Goal: Task Accomplishment & Management: Manage account settings

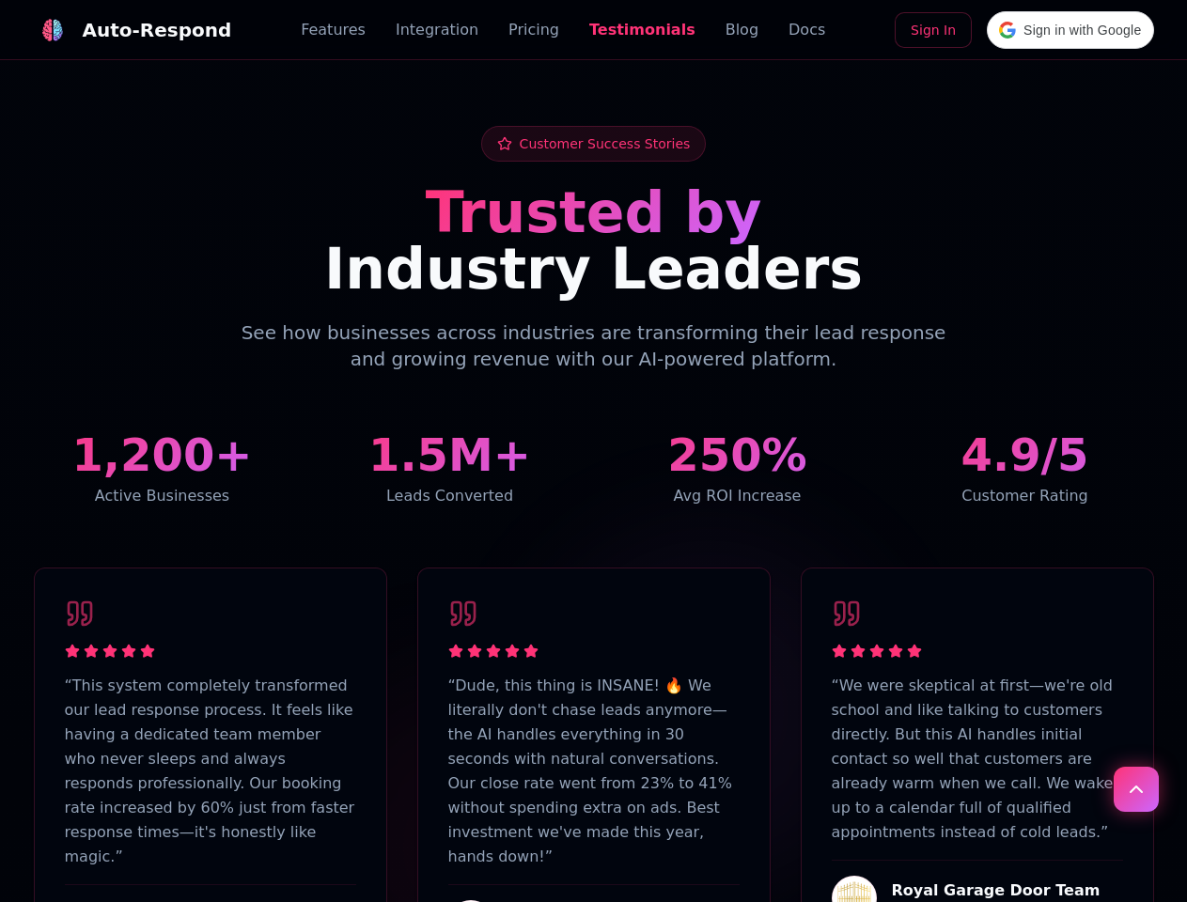
scroll to position [4619, 0]
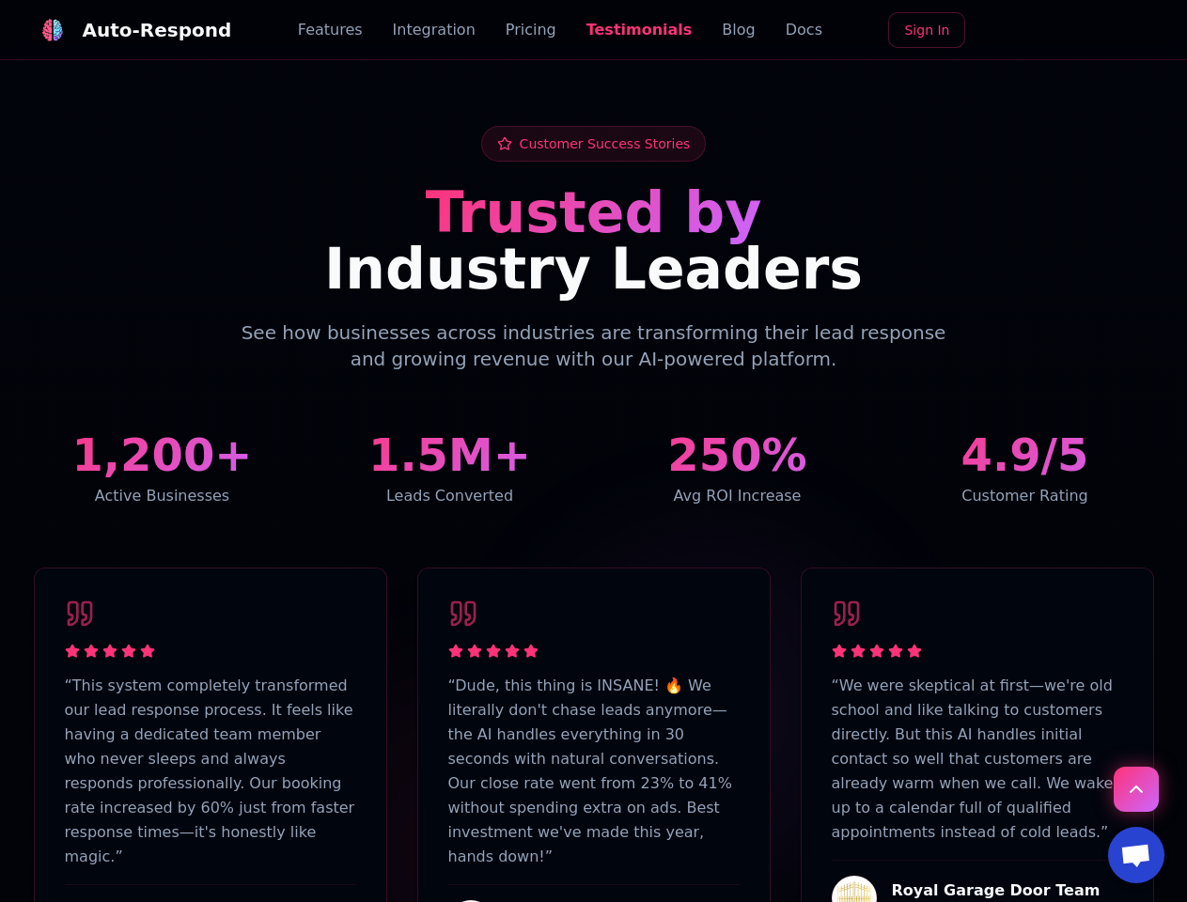
click at [121, 30] on div "Auto-Respond" at bounding box center [157, 30] width 149 height 26
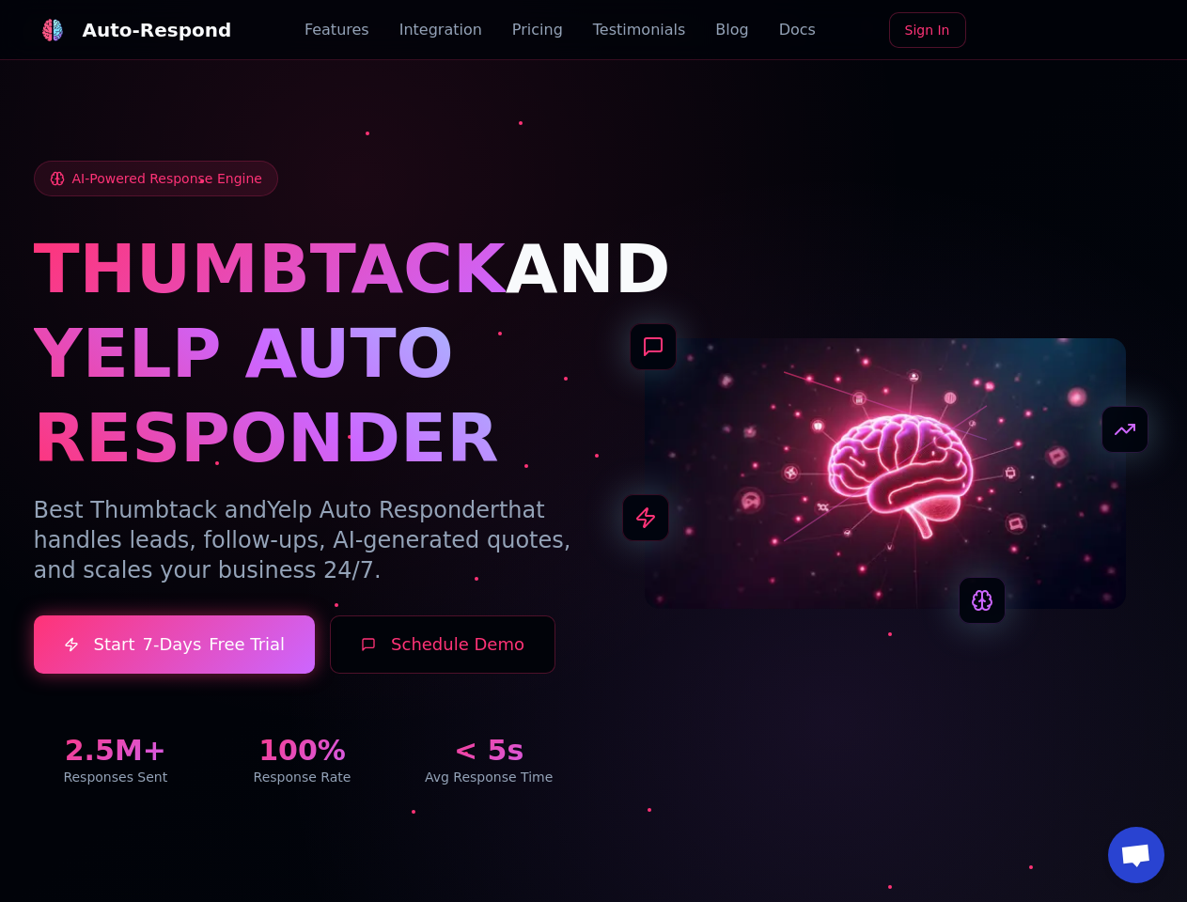
click at [1136, 855] on span "Open chat" at bounding box center [1135, 857] width 31 height 26
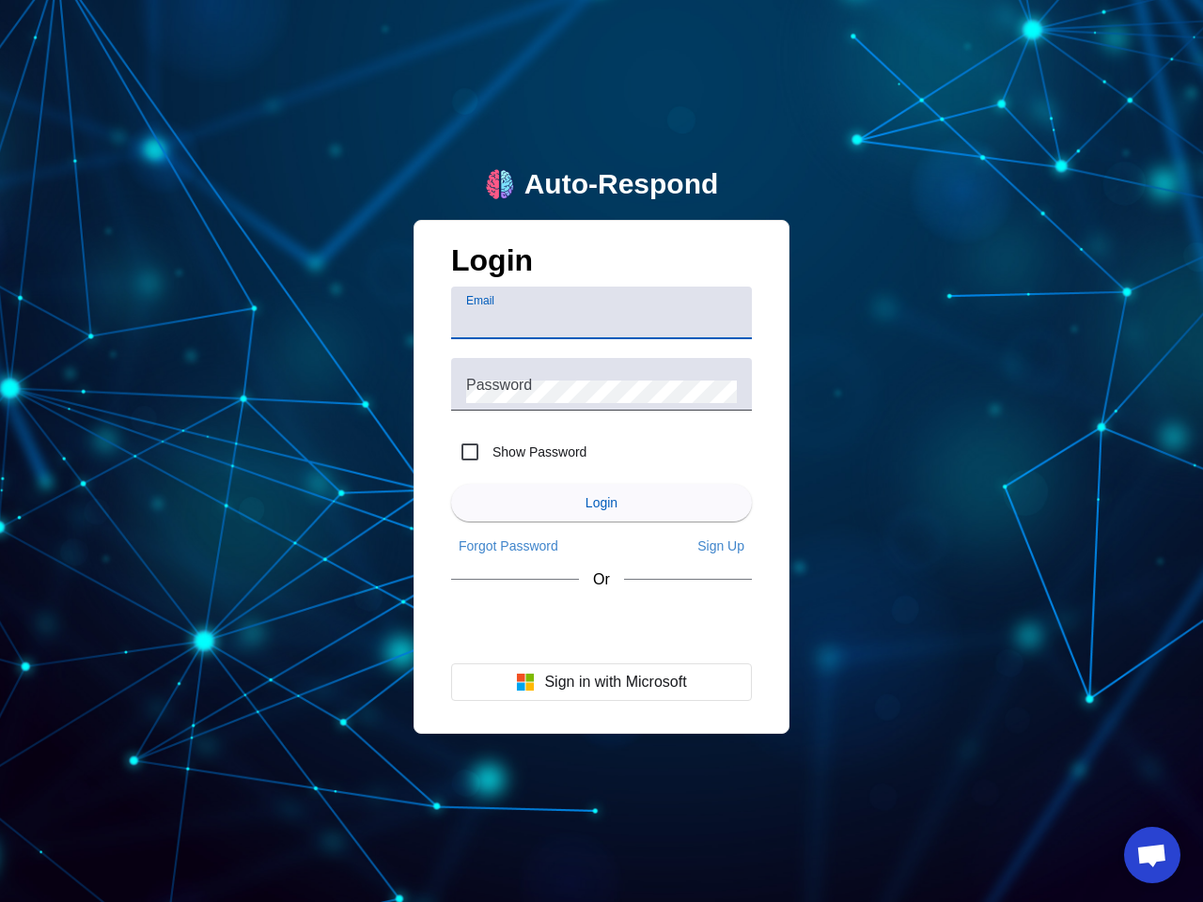
click at [601, 313] on input "Email" at bounding box center [601, 320] width 271 height 23
click at [519, 452] on label "Show Password" at bounding box center [538, 452] width 98 height 19
click at [489, 452] on input "Show Password" at bounding box center [470, 452] width 38 height 38
click at [470, 452] on input "Show Password" at bounding box center [470, 452] width 38 height 38
checkbox input "false"
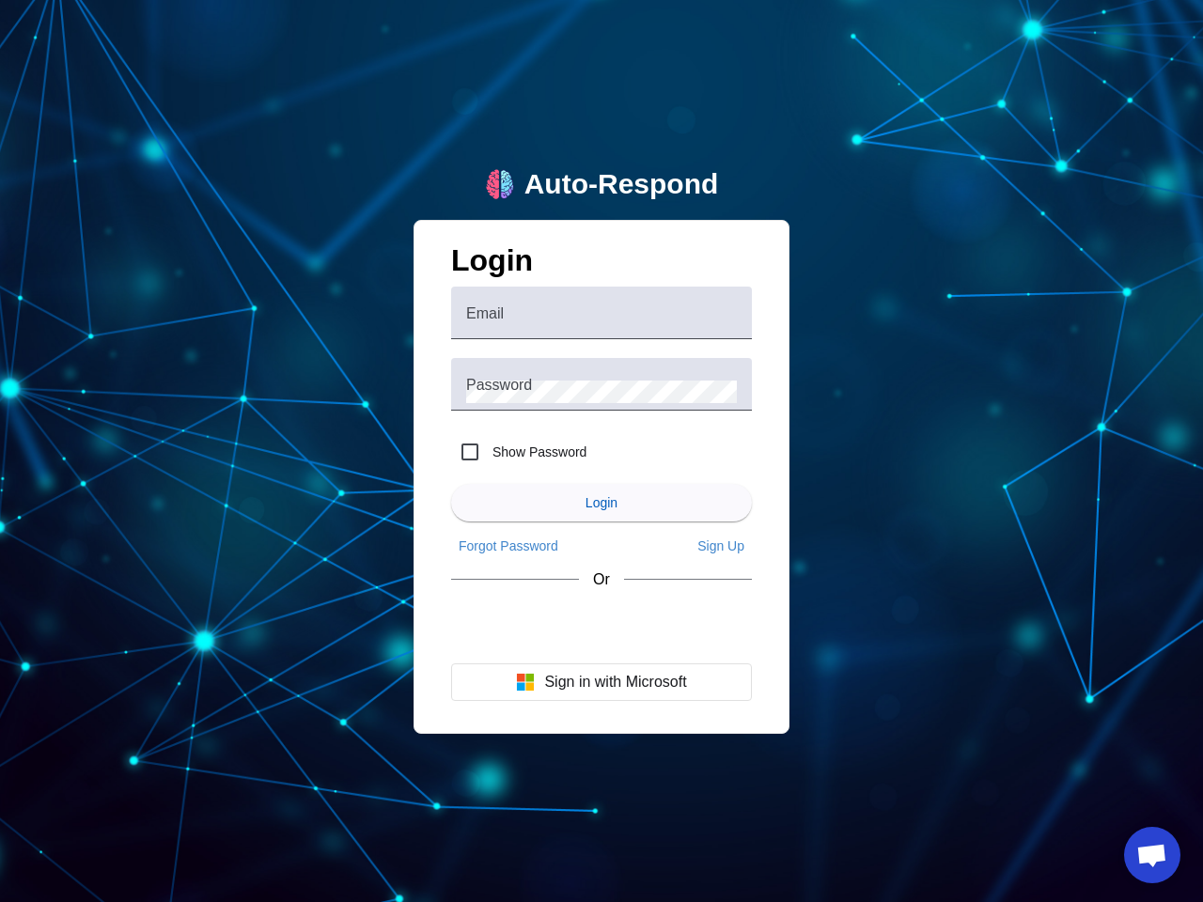
click at [601, 503] on span "Login" at bounding box center [601, 502] width 32 height 15
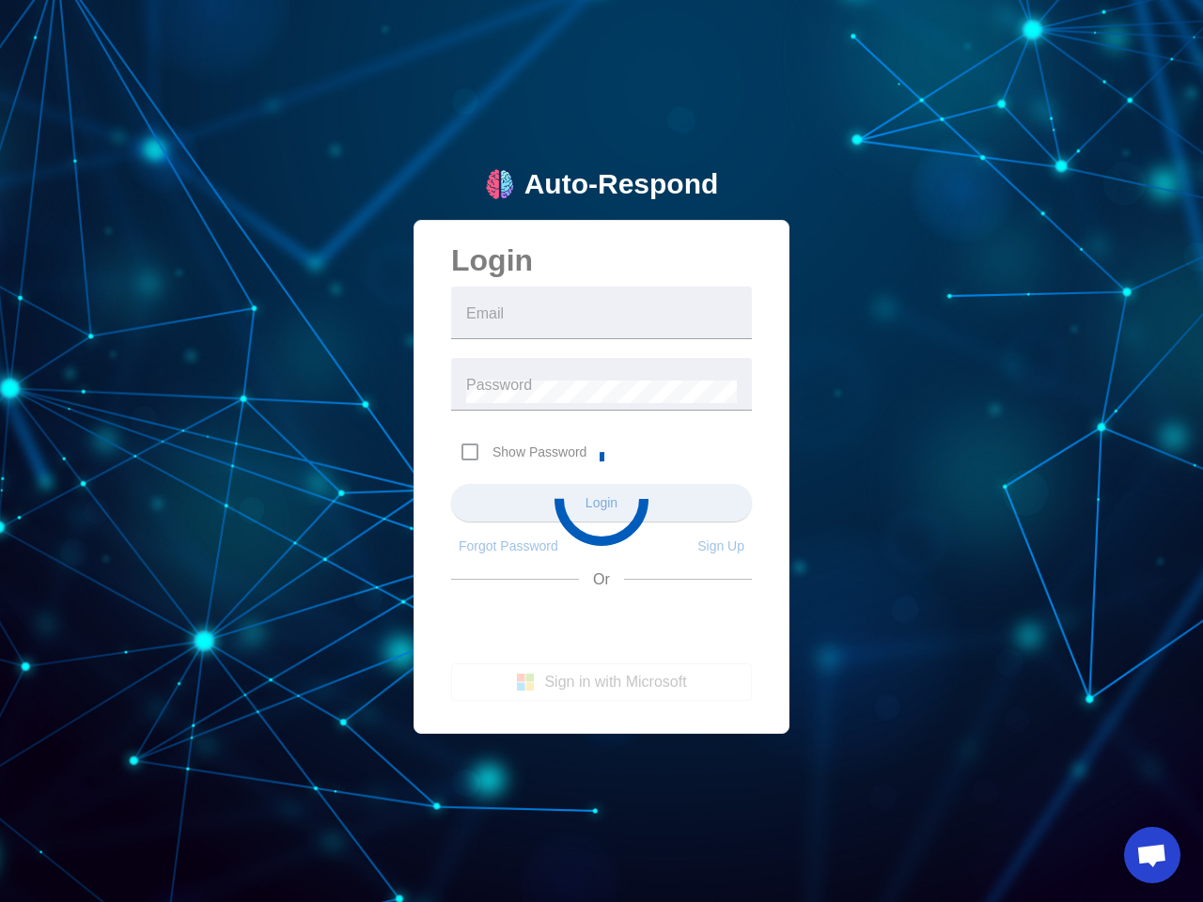
click at [508, 546] on app-main-login "Auto-Respond Login Email Password Show Password Login Forgot Password Sign Up O…" at bounding box center [601, 451] width 1203 height 902
click at [721, 546] on app-main-login "Auto-Respond Login Email Password Show Password Login Forgot Password Sign Up O…" at bounding box center [601, 451] width 1203 height 902
click at [601, 682] on app-main-login "Auto-Respond Login Email Password Show Password Login Forgot Password Sign Up O…" at bounding box center [601, 451] width 1203 height 902
click at [1152, 855] on span "Open chat" at bounding box center [1151, 857] width 31 height 26
